Goal: Information Seeking & Learning: Understand process/instructions

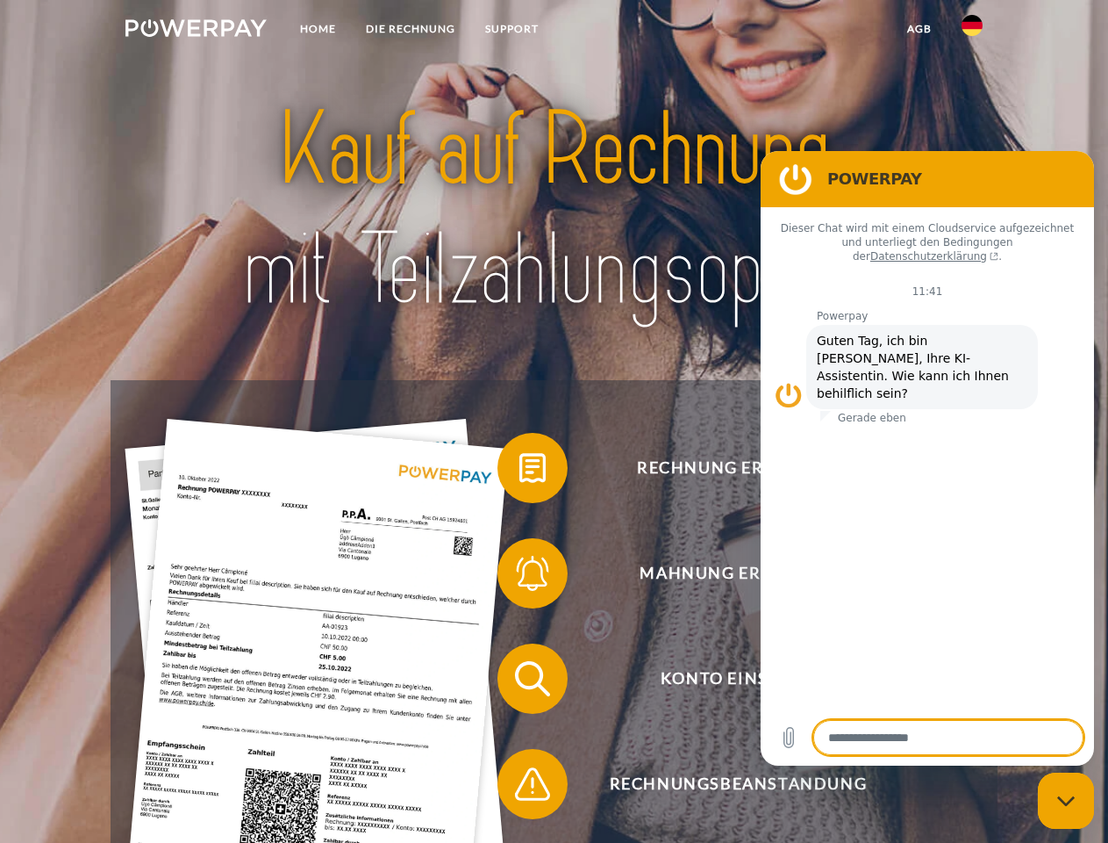
click at [196, 31] on img at bounding box center [196, 28] width 141 height 18
click at [972, 31] on img at bounding box center [972, 25] width 21 height 21
click at [919, 29] on link "agb" at bounding box center [920, 29] width 54 height 32
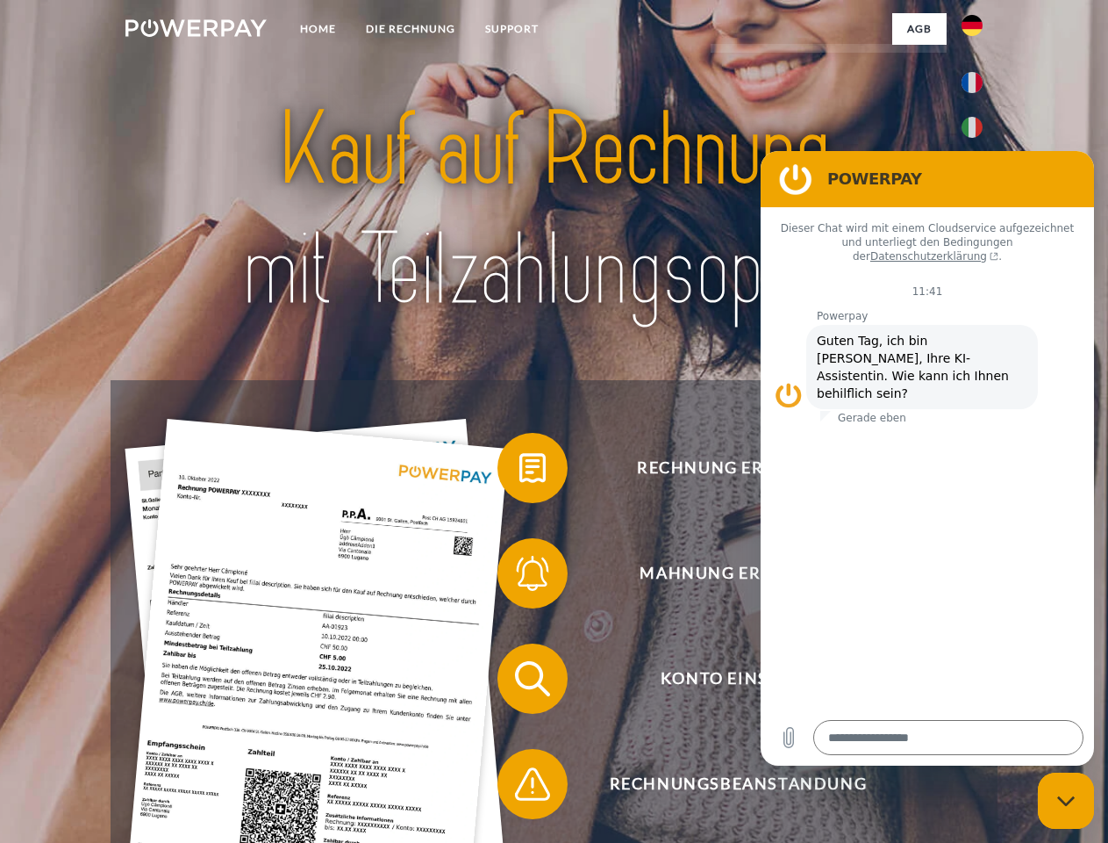
click at [520, 471] on span at bounding box center [507, 468] width 88 height 88
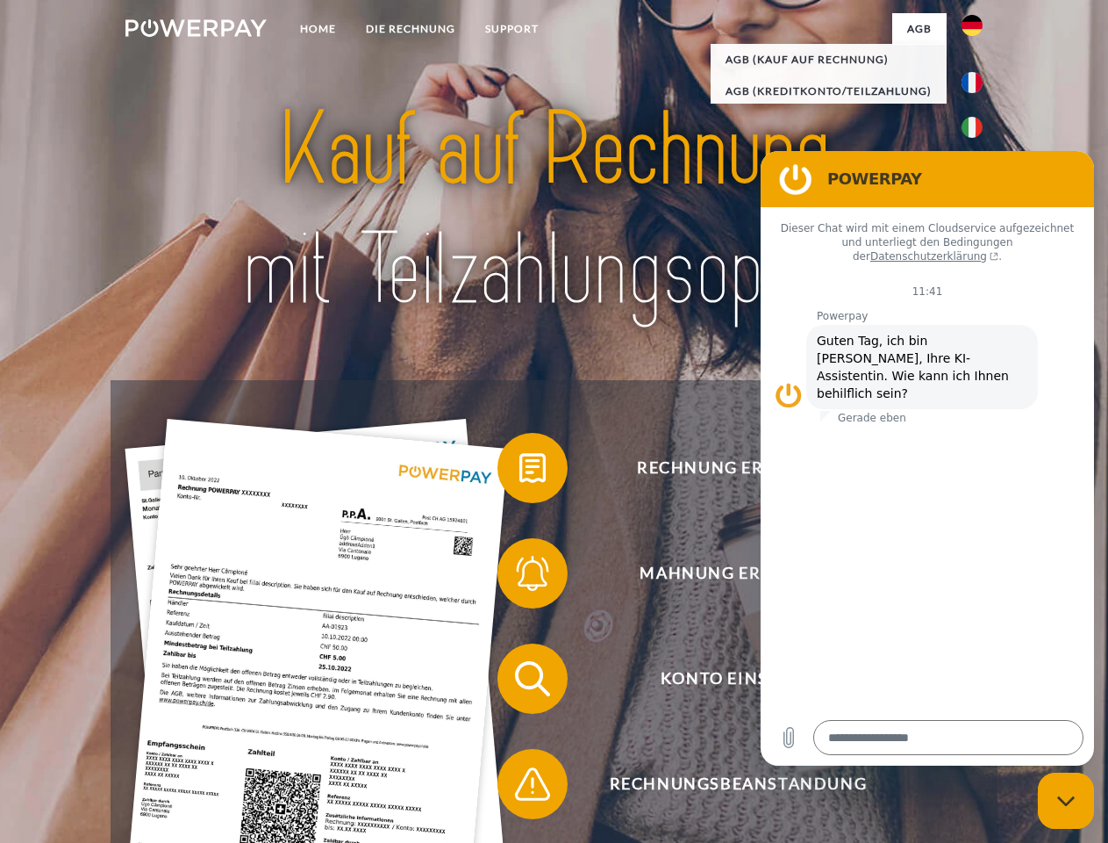
click at [520, 577] on span at bounding box center [507, 573] width 88 height 88
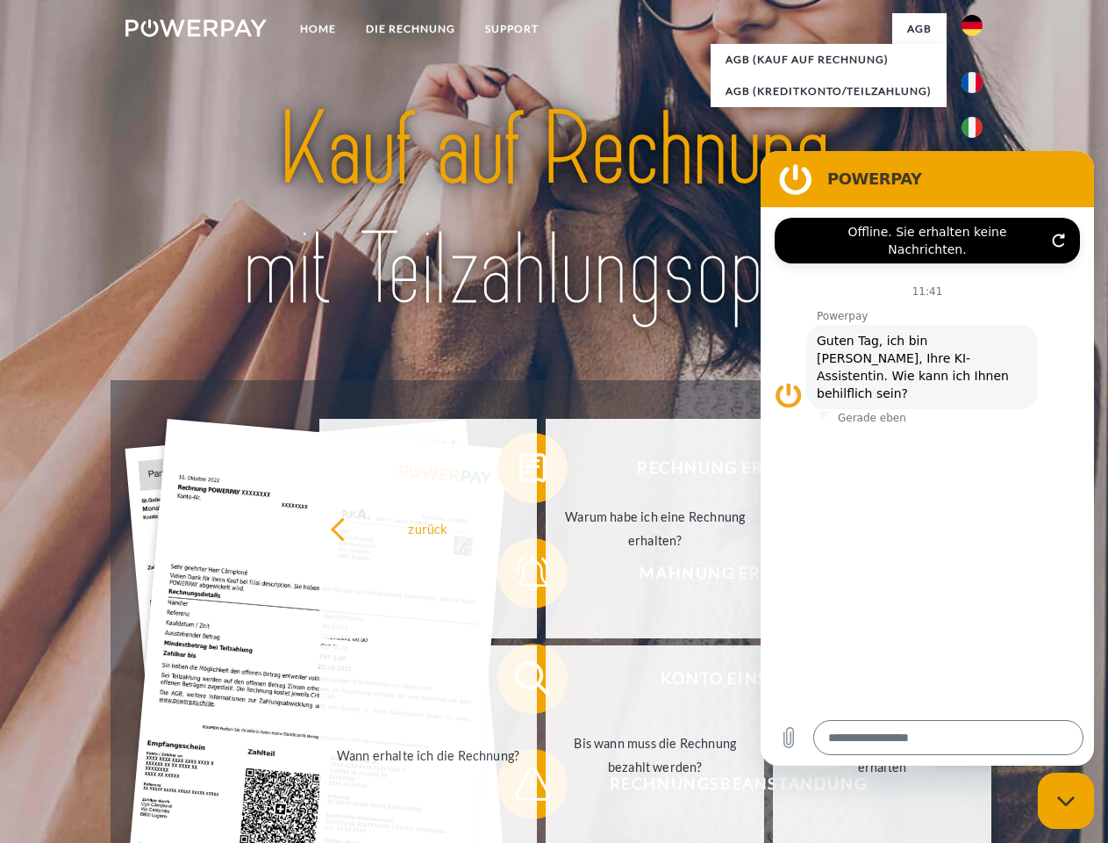
click at [546, 682] on link "Bis wann muss die Rechnung bezahlt werden?" at bounding box center [655, 754] width 219 height 219
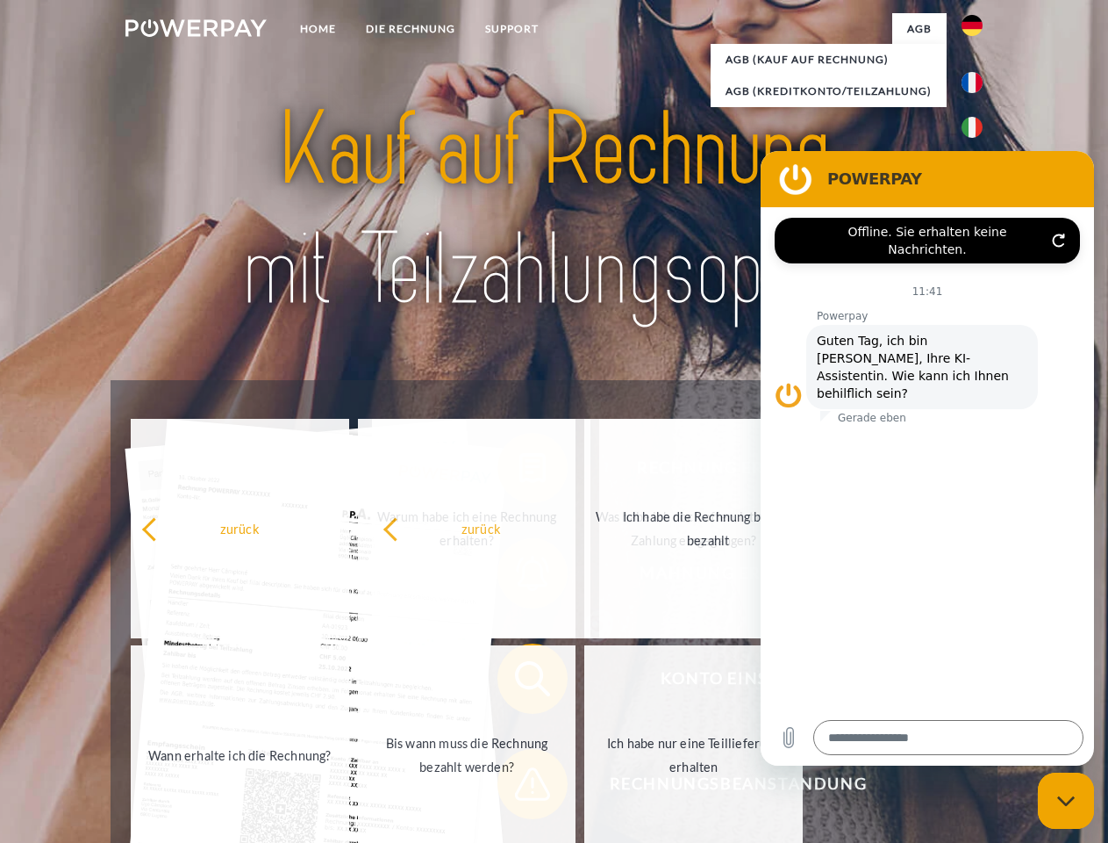
click at [520, 787] on span at bounding box center [507, 784] width 88 height 88
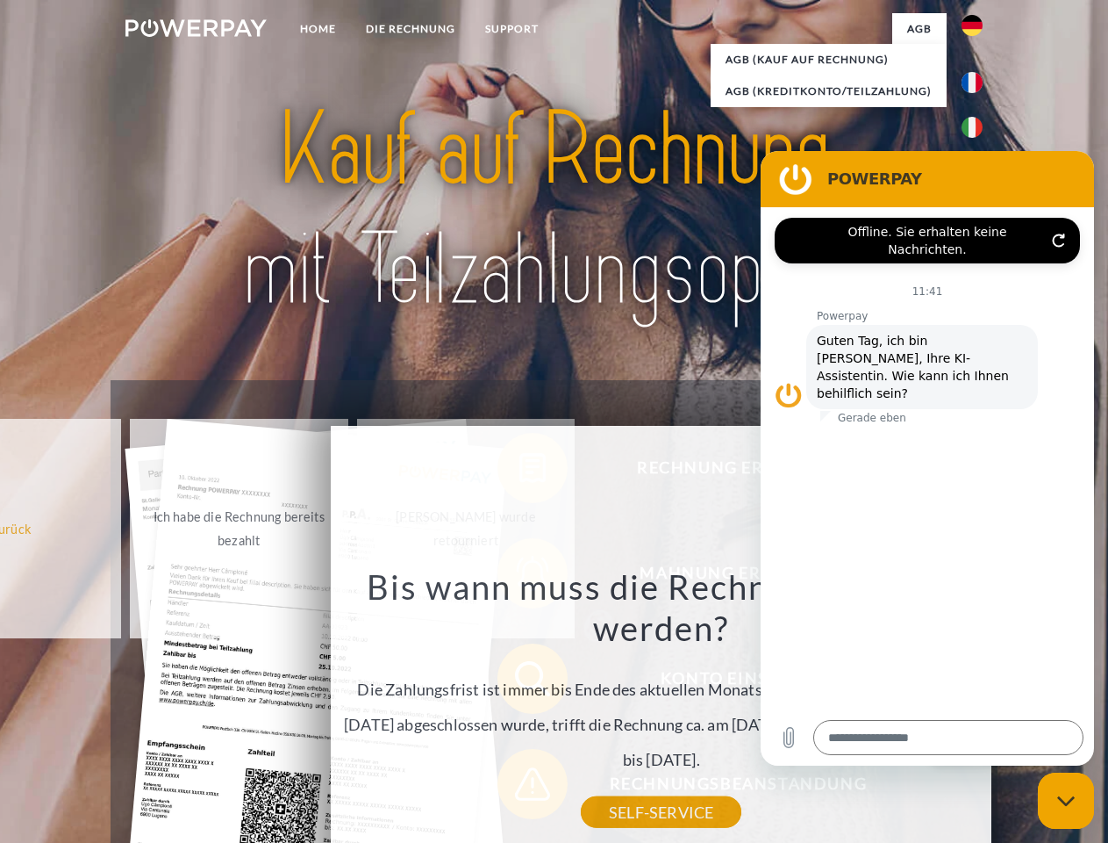
click at [1066, 800] on icon "Messaging-Fenster schließen" at bounding box center [1067, 800] width 18 height 11
type textarea "*"
